Goal: Task Accomplishment & Management: Manage account settings

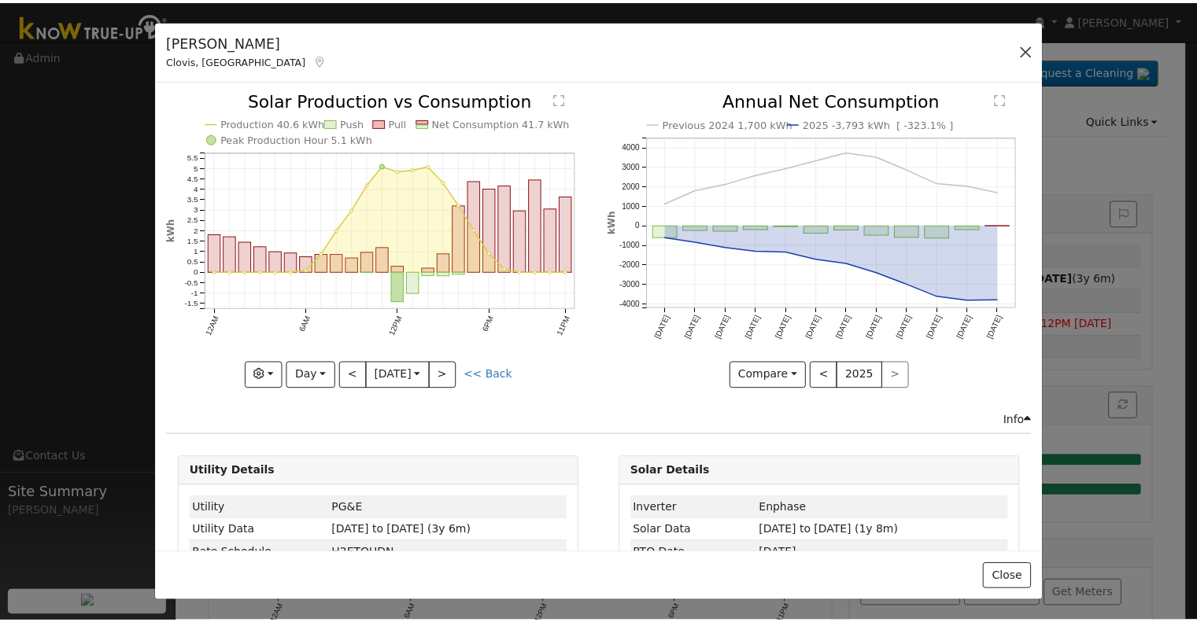
scroll to position [63, 0]
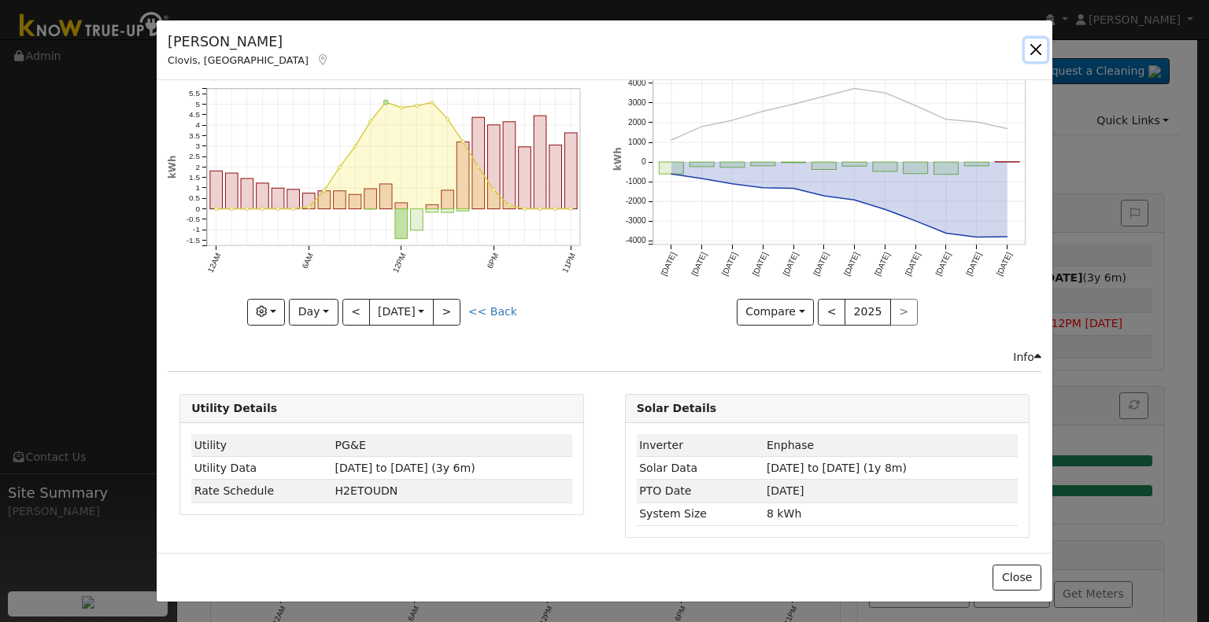
click at [1032, 52] on button "button" at bounding box center [1035, 50] width 22 height 22
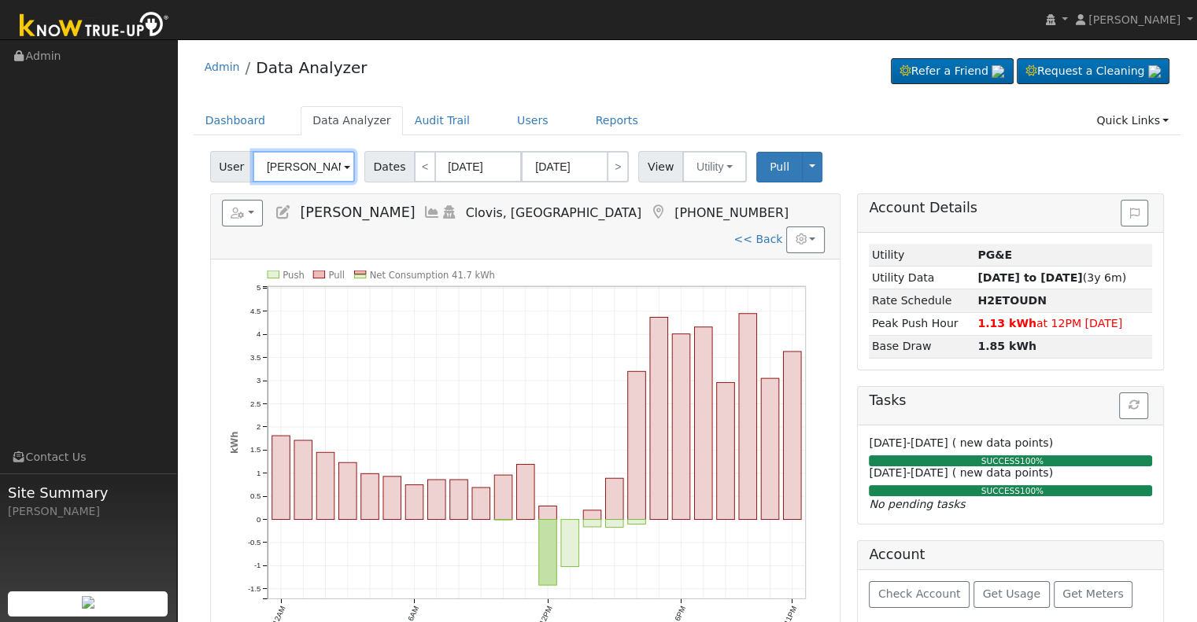
click at [312, 162] on input "[PERSON_NAME]" at bounding box center [304, 166] width 102 height 31
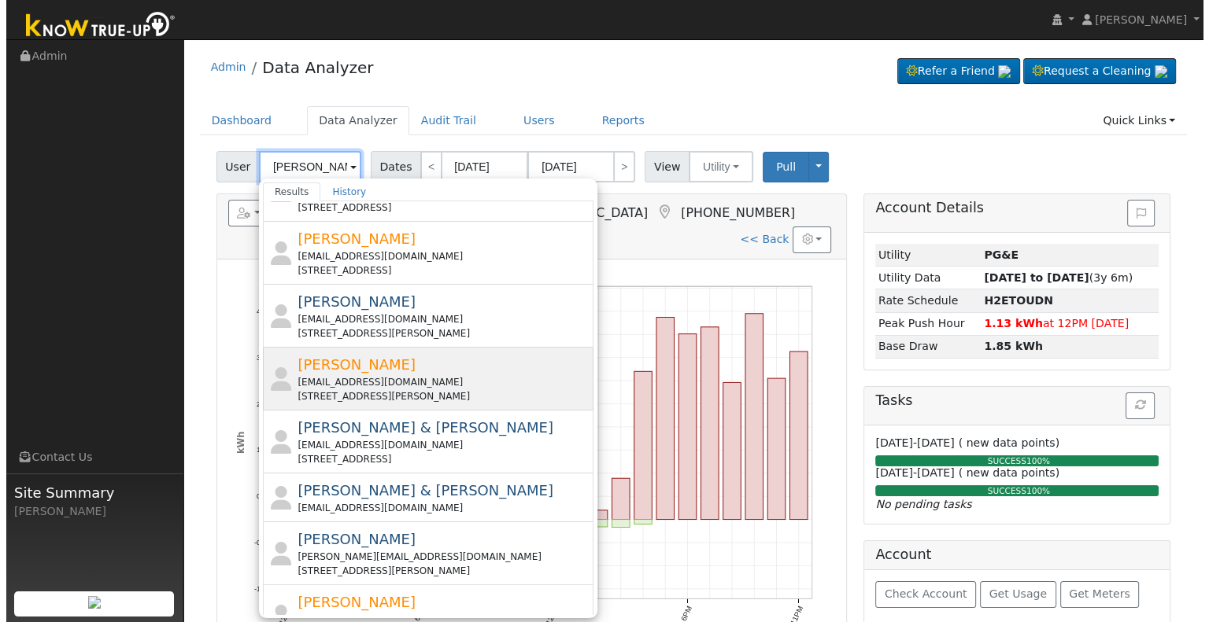
scroll to position [393, 0]
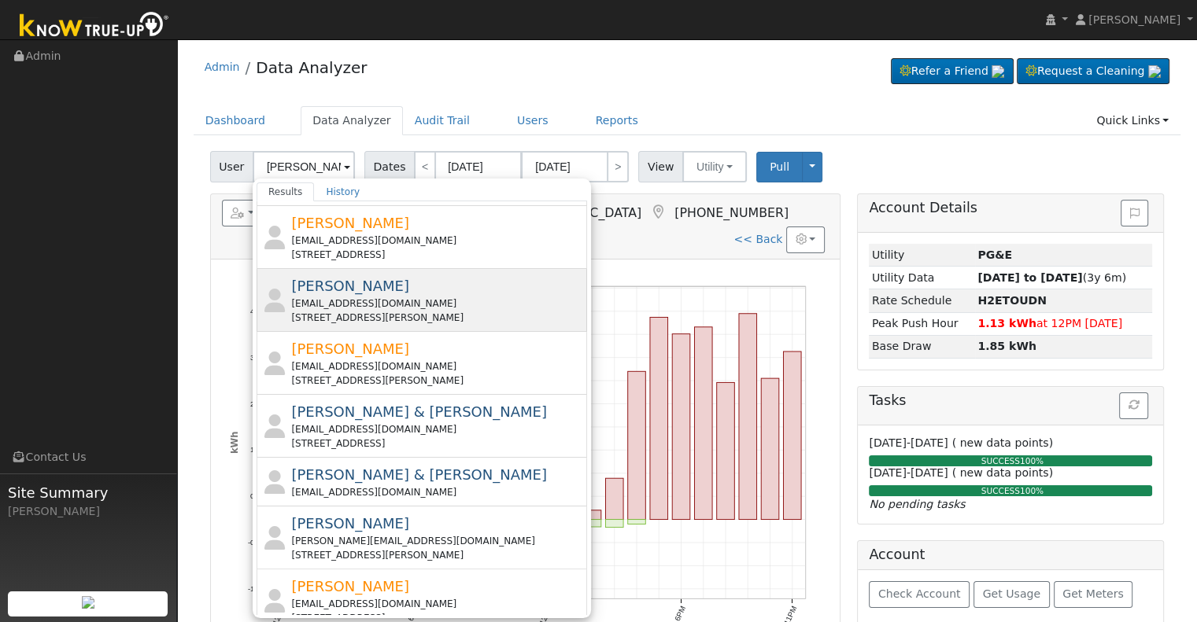
click at [419, 311] on div "[STREET_ADDRESS][PERSON_NAME]" at bounding box center [437, 318] width 292 height 14
type input "[PERSON_NAME]"
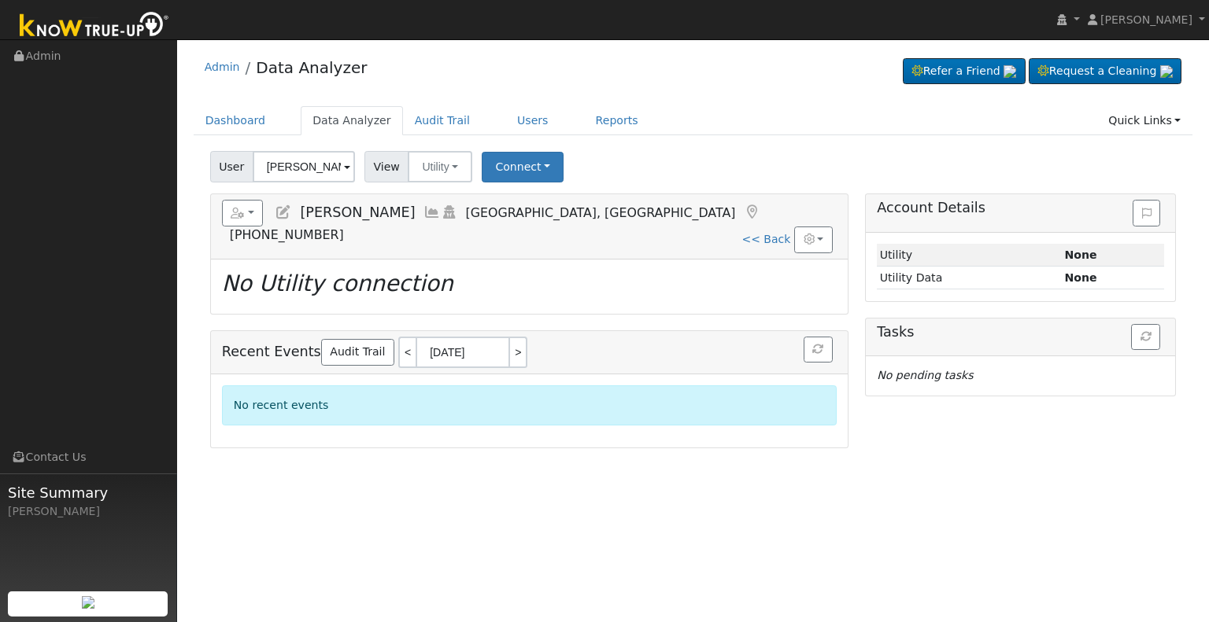
click at [283, 210] on icon at bounding box center [283, 212] width 17 height 14
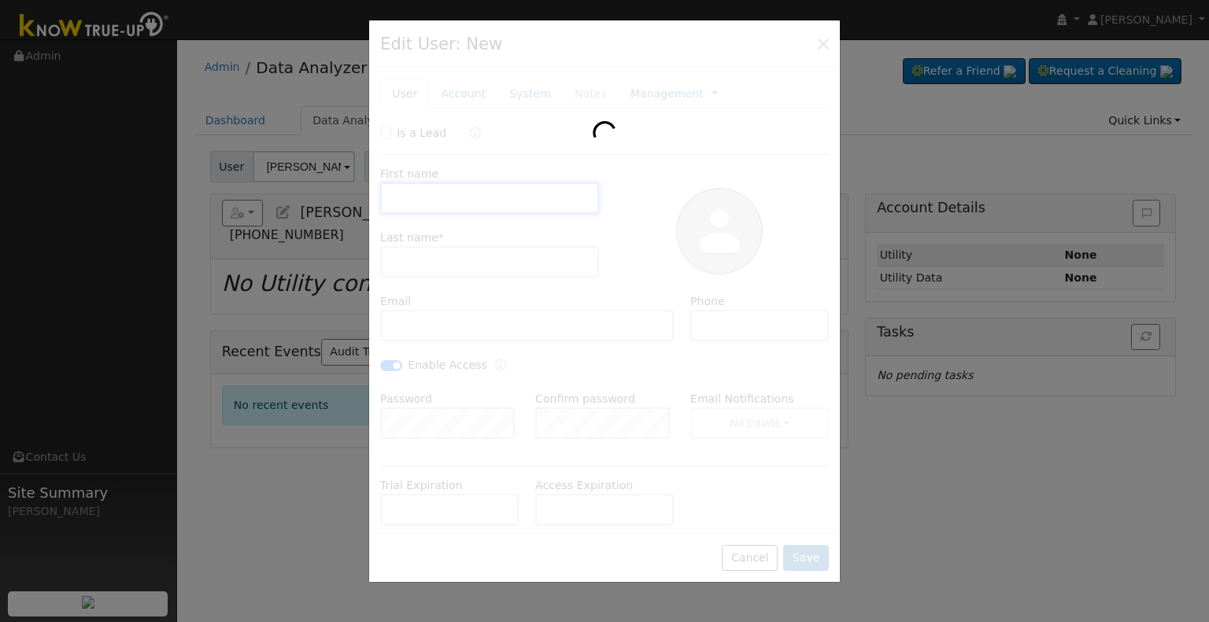
type input "[DATE]"
type input "[PERSON_NAME]"
type input "[EMAIL_ADDRESS][DOMAIN_NAME]"
type input "[PHONE_NUMBER]"
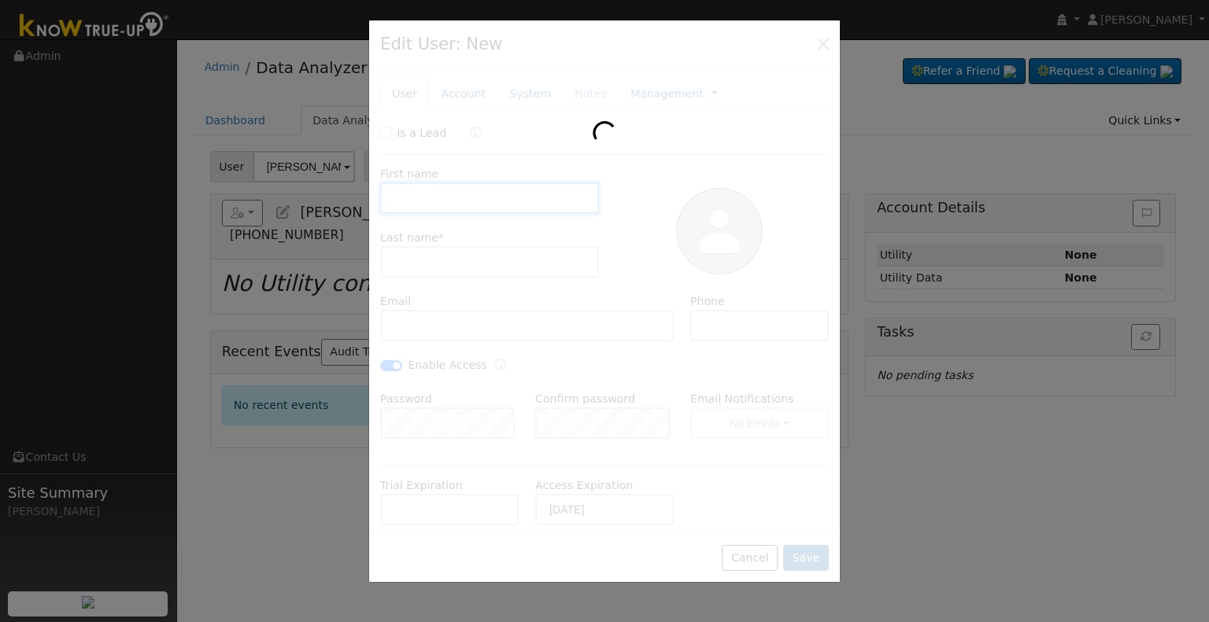
checkbox input "true"
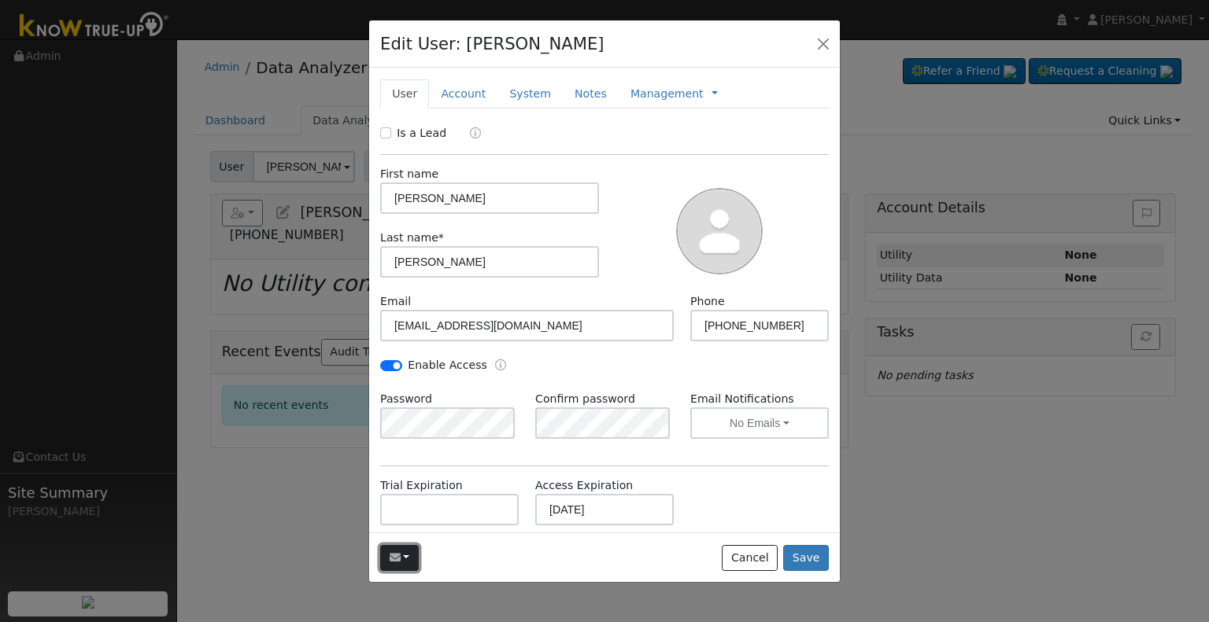
click at [389, 555] on icon "button" at bounding box center [394, 557] width 11 height 11
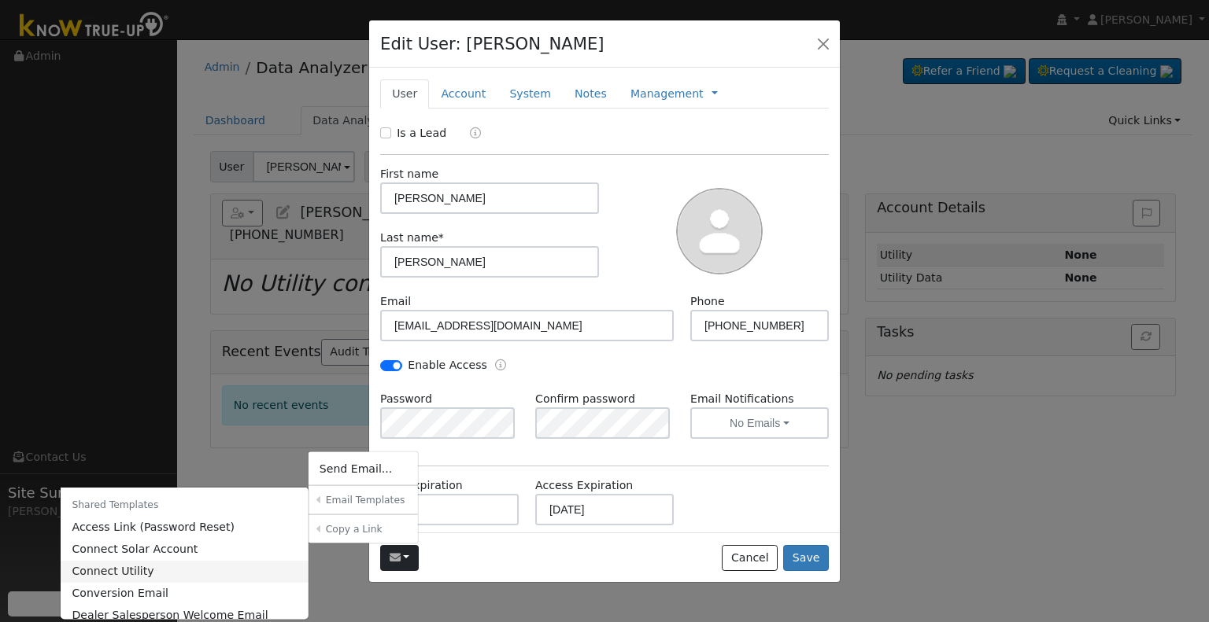
click at [179, 571] on link "Connect Utility" at bounding box center [185, 571] width 248 height 22
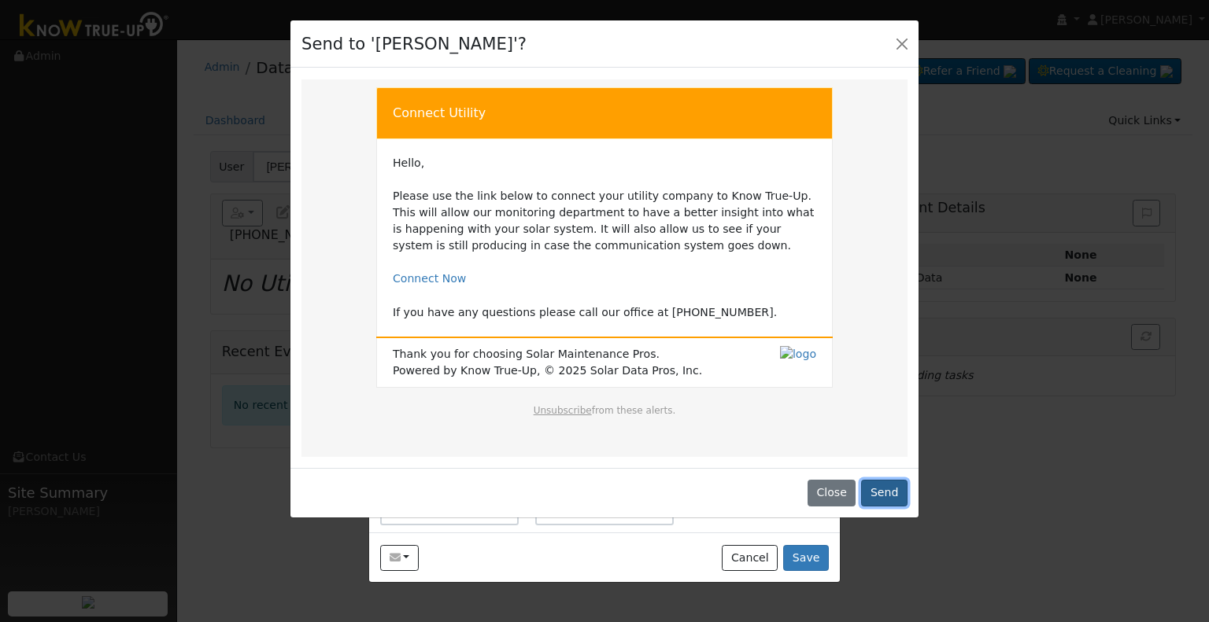
click at [888, 485] on button "Send" at bounding box center [884, 493] width 46 height 27
